Goal: Check status

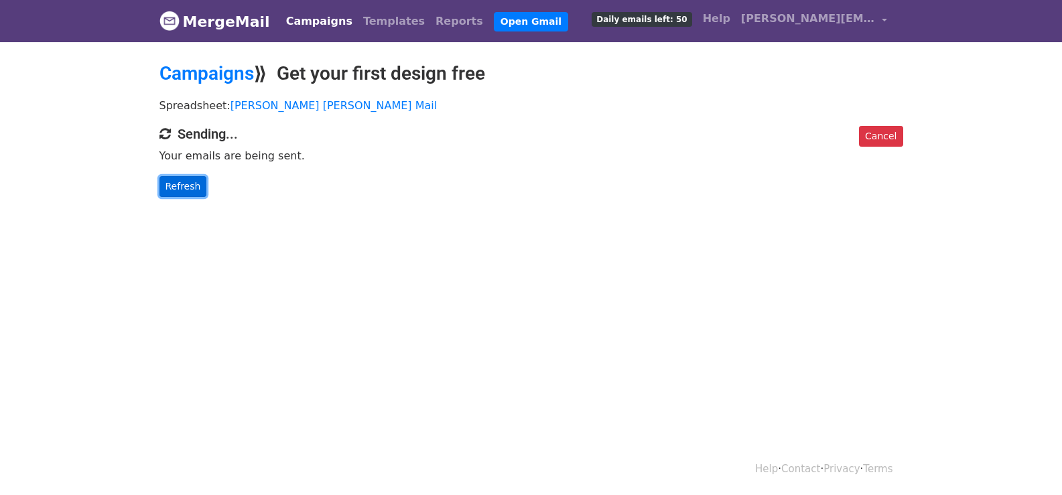
click at [194, 184] on link "Refresh" at bounding box center [183, 186] width 48 height 21
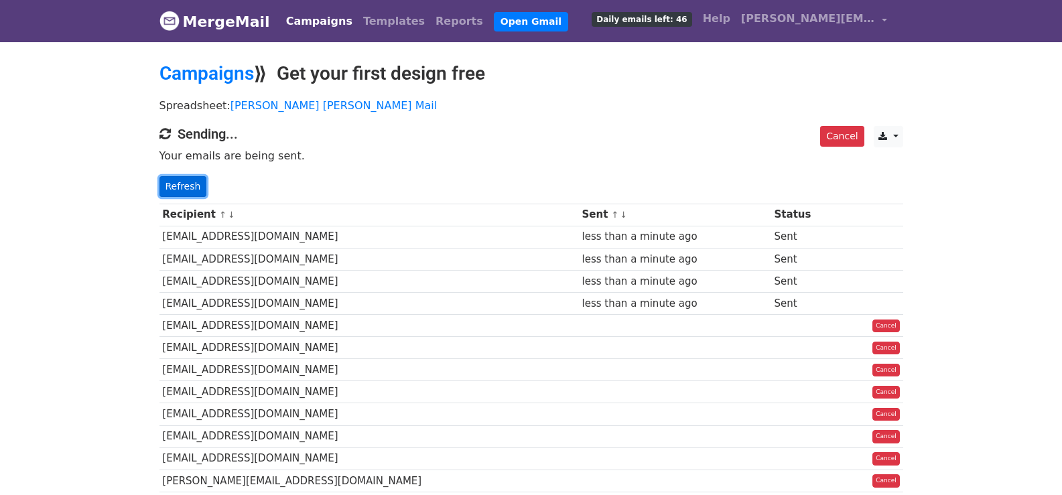
click at [178, 189] on link "Refresh" at bounding box center [183, 186] width 48 height 21
